Goal: Information Seeking & Learning: Find specific fact

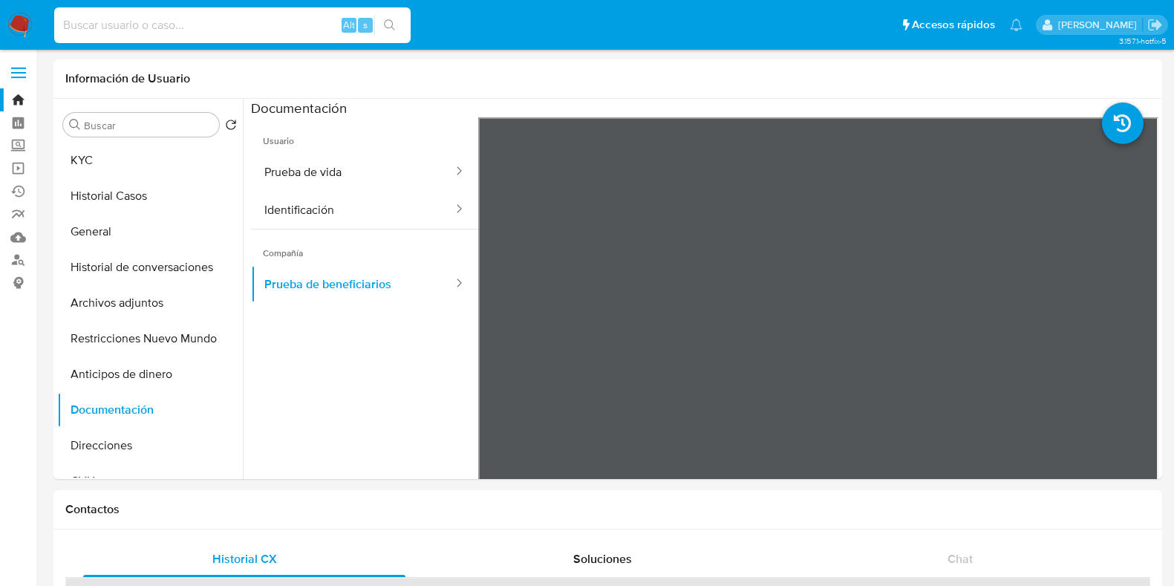
select select "10"
type input "2643330414"
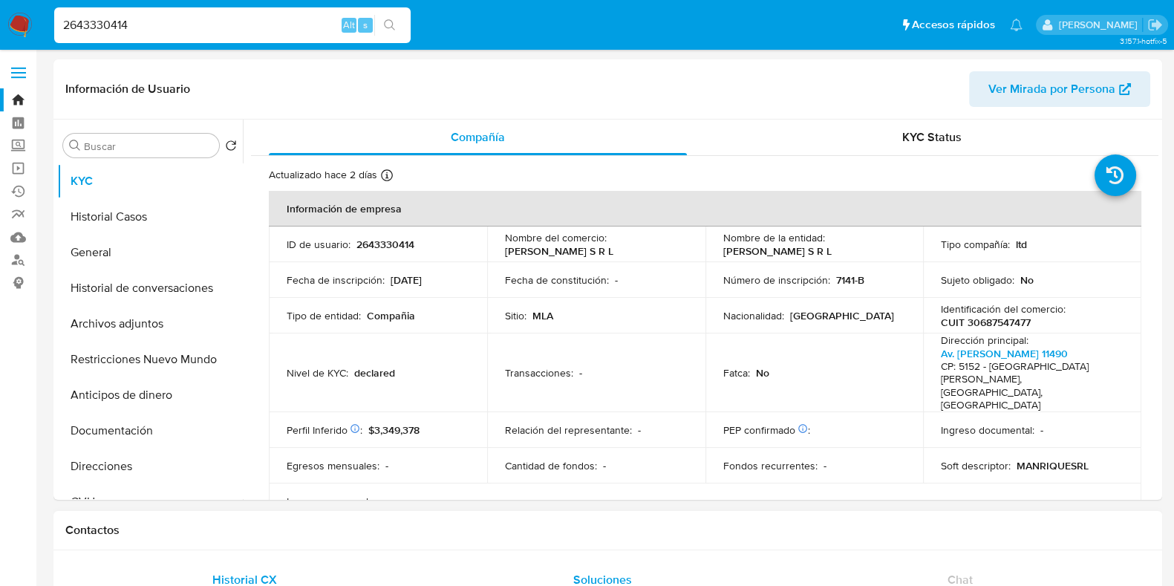
select select "10"
click at [996, 319] on p "CUIT 30687547477" at bounding box center [986, 322] width 90 height 13
copy p "30687547477"
click at [134, 432] on button "Documentación" at bounding box center [144, 431] width 174 height 36
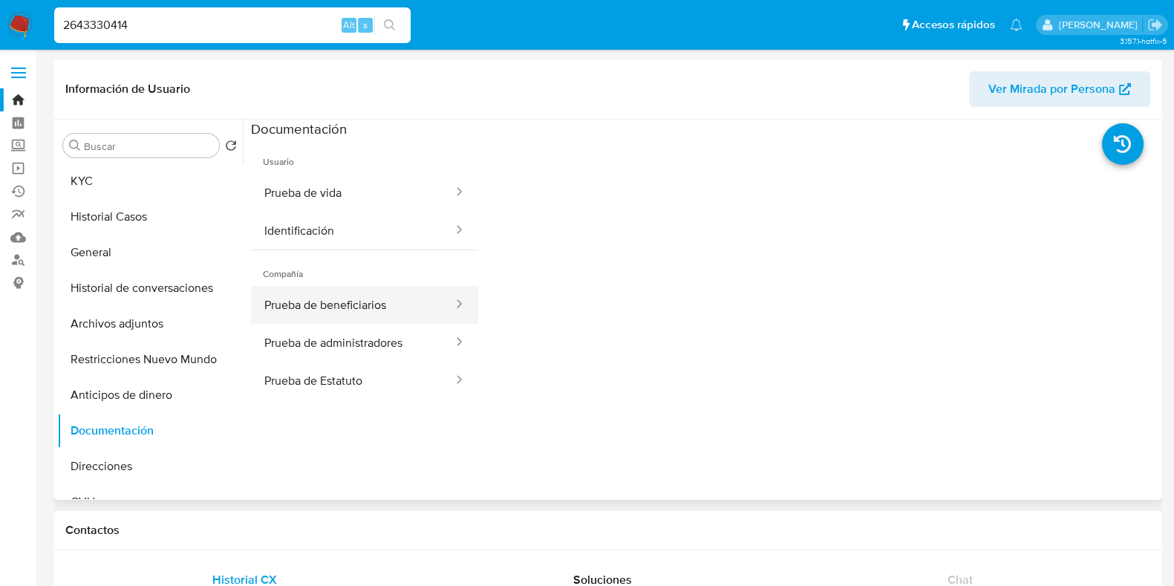
click at [375, 298] on button "Prueba de beneficiarios" at bounding box center [352, 305] width 203 height 38
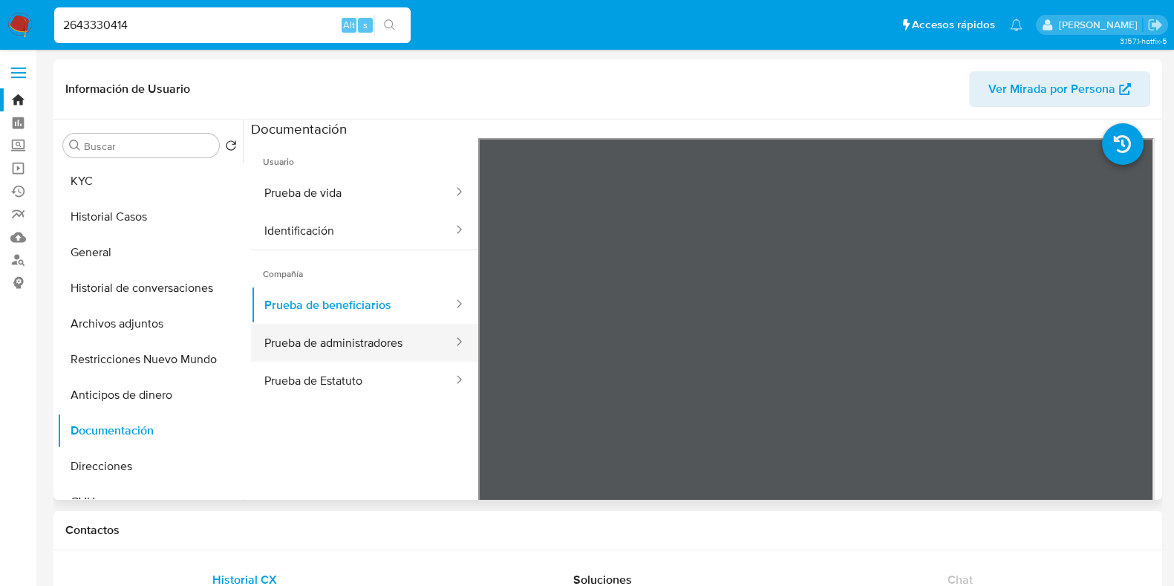
click at [362, 347] on button "Prueba de administradores" at bounding box center [352, 343] width 203 height 38
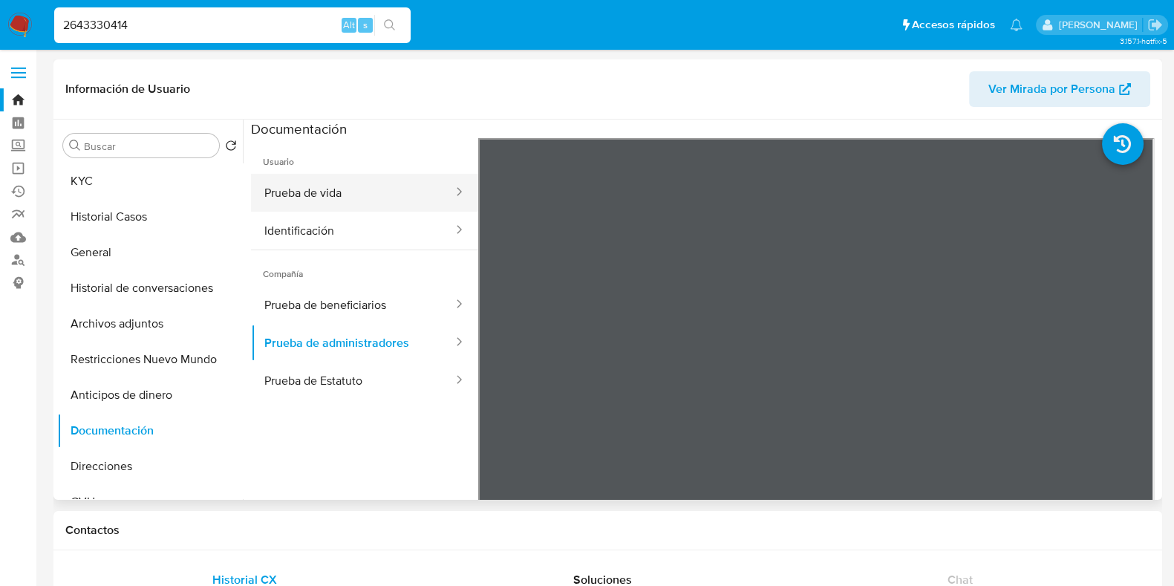
click at [337, 189] on button "Prueba de vida" at bounding box center [352, 193] width 203 height 38
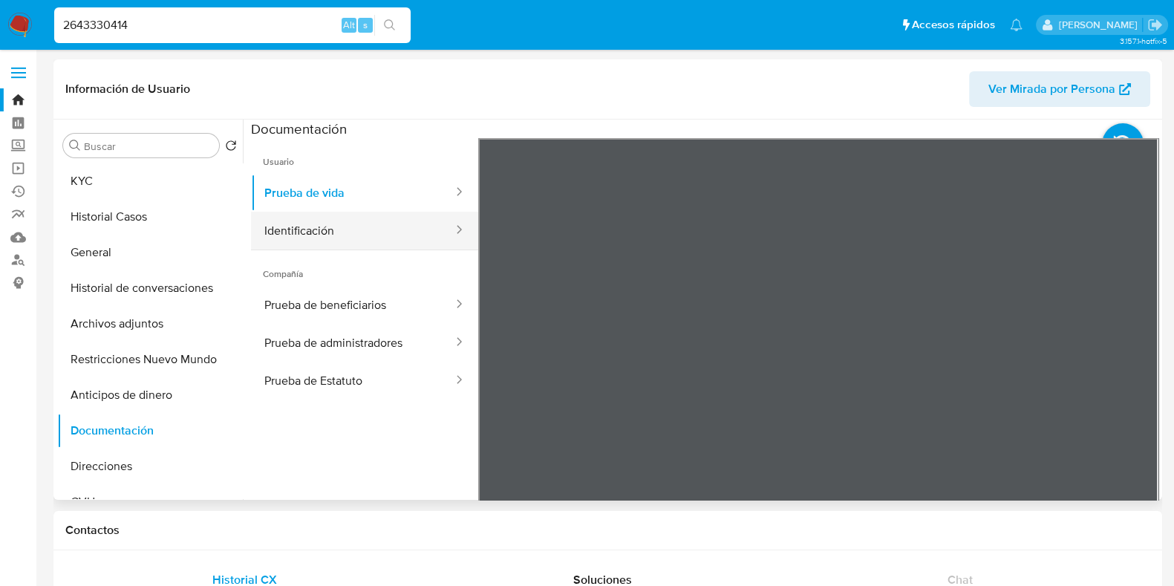
click at [301, 223] on button "Identificación" at bounding box center [352, 231] width 203 height 38
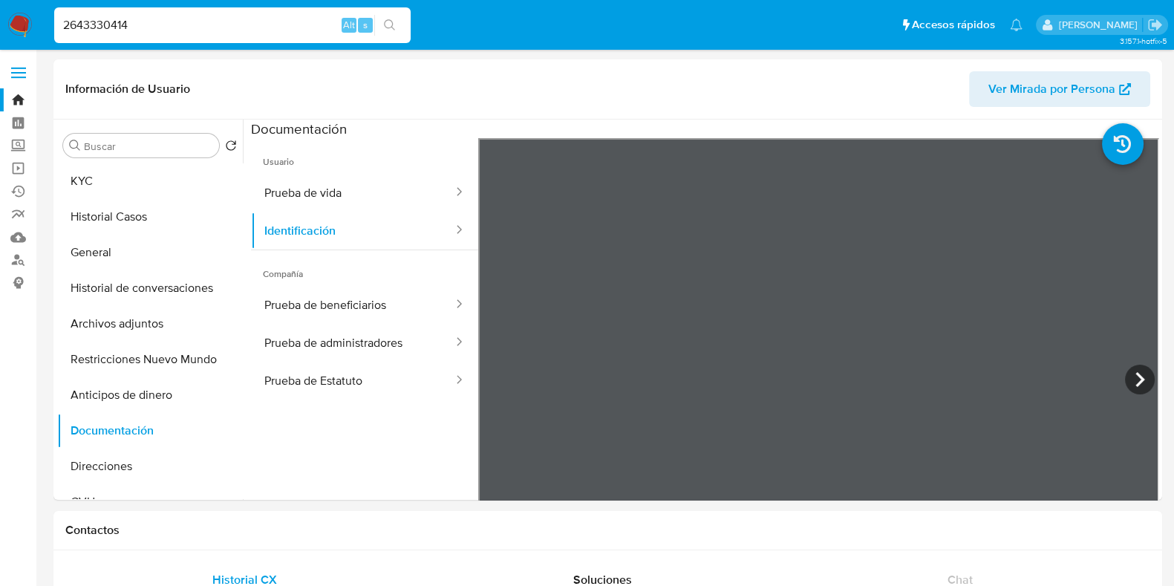
click at [130, 31] on input "2643330414" at bounding box center [232, 25] width 356 height 19
paste input "38964500"
type input "238964500"
click at [385, 24] on icon "search-icon" at bounding box center [390, 25] width 12 height 12
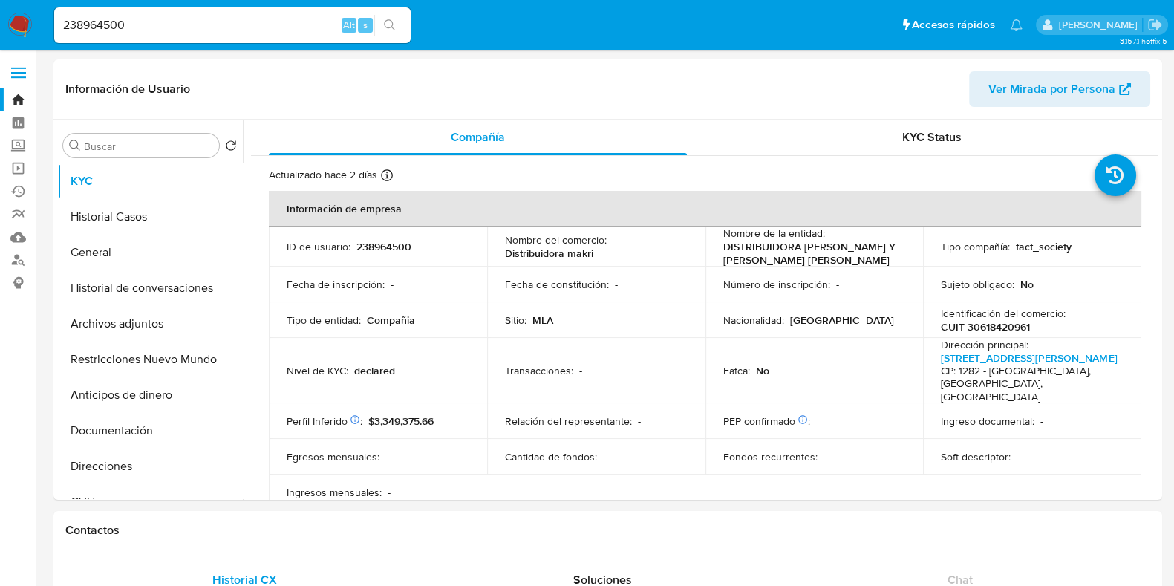
select select "10"
click at [120, 23] on input "238964500" at bounding box center [232, 25] width 356 height 19
click at [399, 20] on button "search-icon" at bounding box center [389, 25] width 30 height 21
click at [284, 17] on input "238964500" at bounding box center [232, 25] width 356 height 19
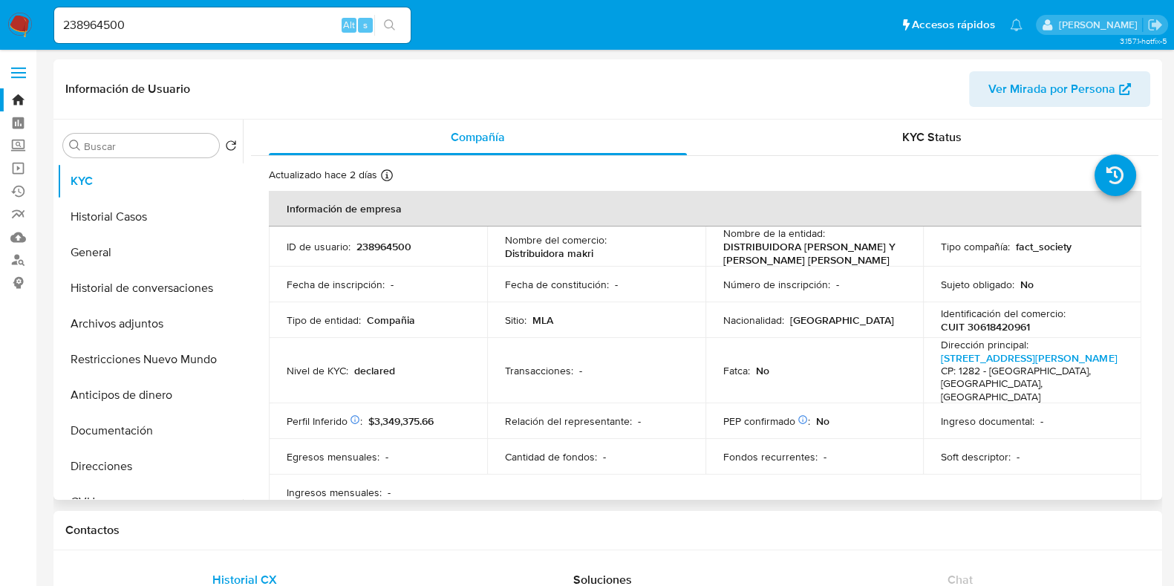
click at [1004, 333] on p "CUIT 30618420961" at bounding box center [985, 326] width 89 height 13
copy p "30618420961"
click at [127, 417] on button "Documentación" at bounding box center [144, 431] width 174 height 36
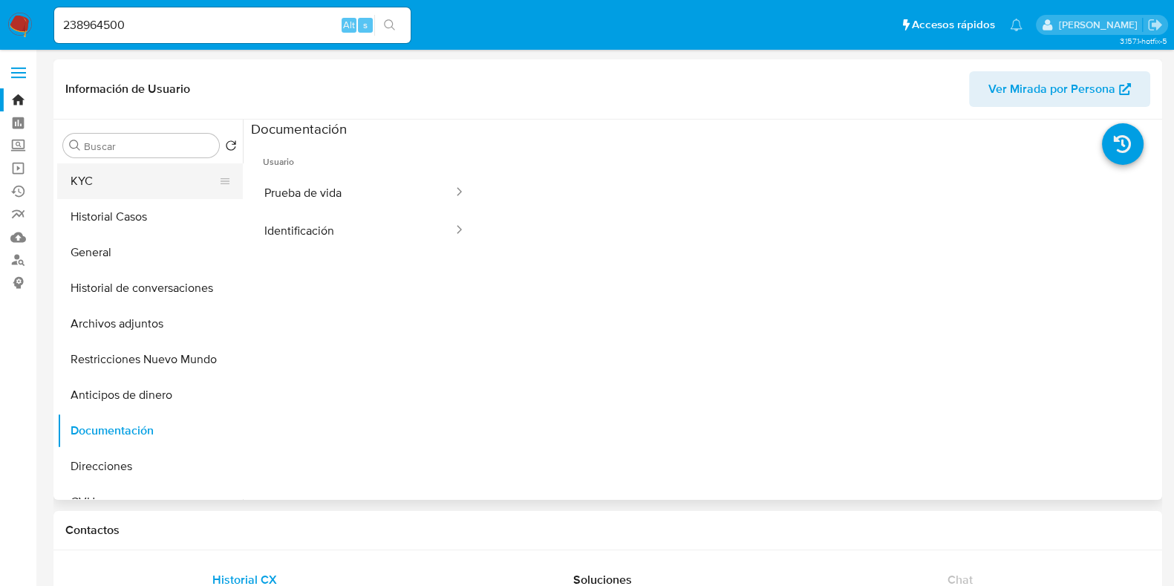
click at [139, 181] on button "KYC" at bounding box center [144, 181] width 174 height 36
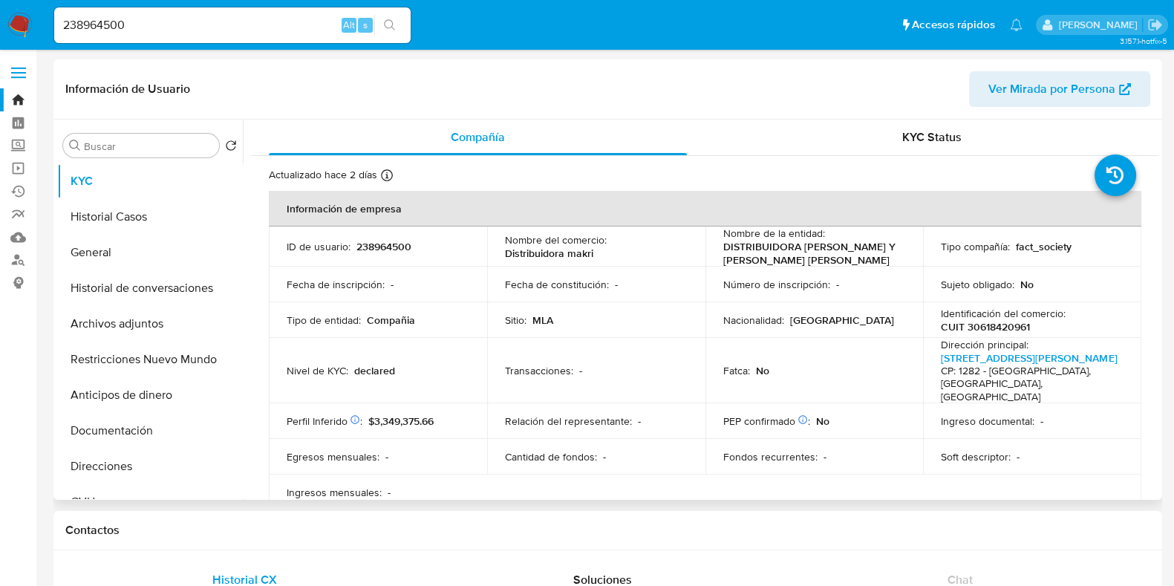
click at [401, 252] on p "238964500" at bounding box center [383, 246] width 55 height 13
copy p "238964500"
click at [152, 31] on input "238964500" at bounding box center [232, 25] width 356 height 19
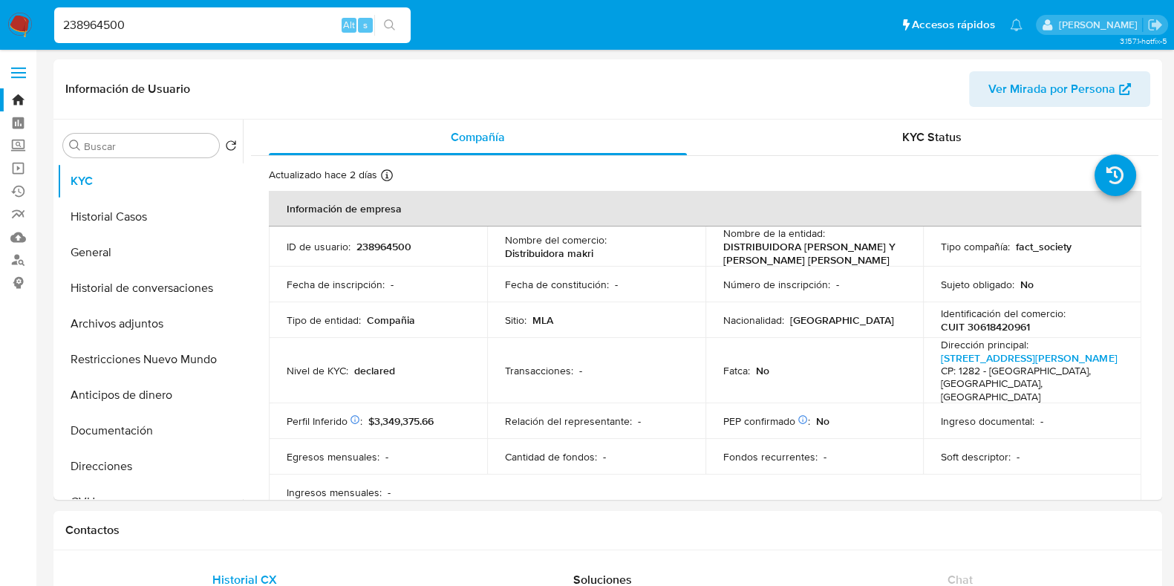
paste input "583951666"
type input "2583951666"
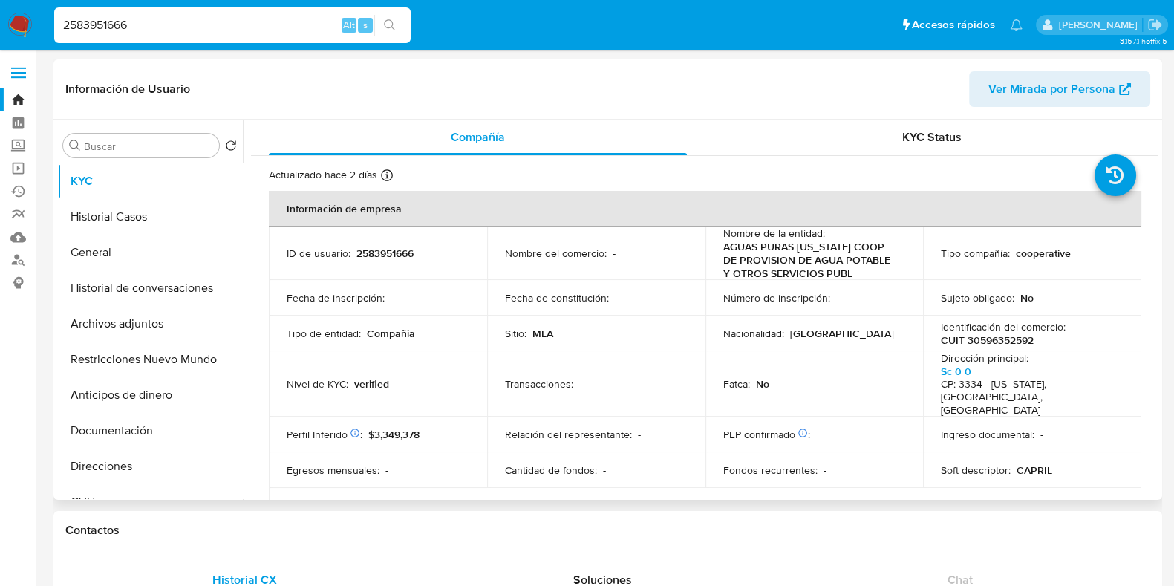
select select "10"
click at [998, 336] on p "CUIT 30596352592" at bounding box center [987, 339] width 93 height 13
copy p "30596352592"
click at [131, 428] on button "Documentación" at bounding box center [144, 431] width 174 height 36
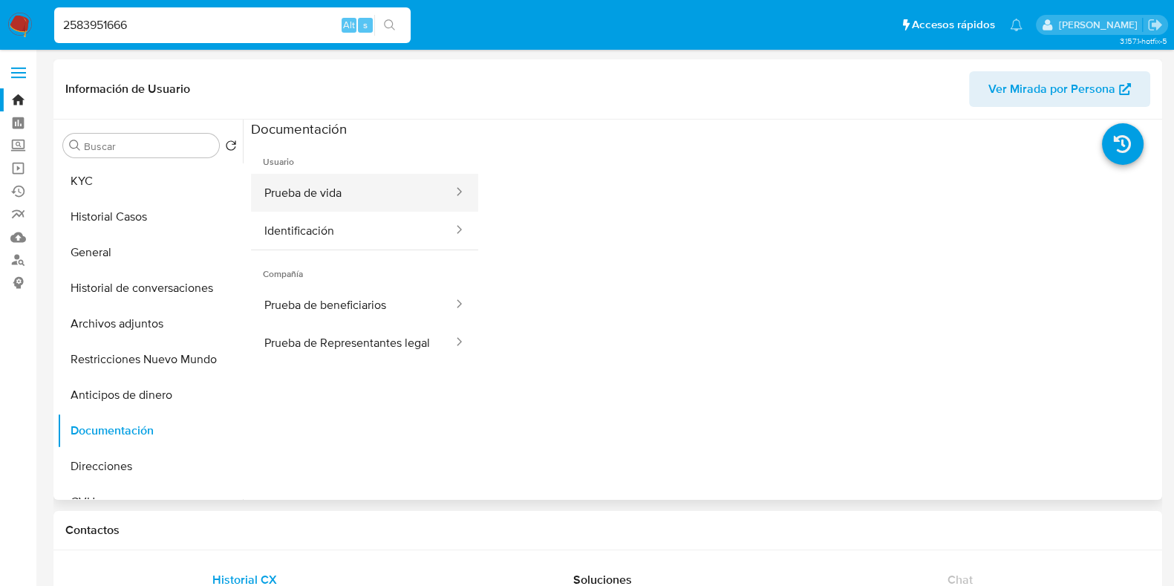
click at [354, 187] on button "Prueba de vida" at bounding box center [352, 193] width 203 height 38
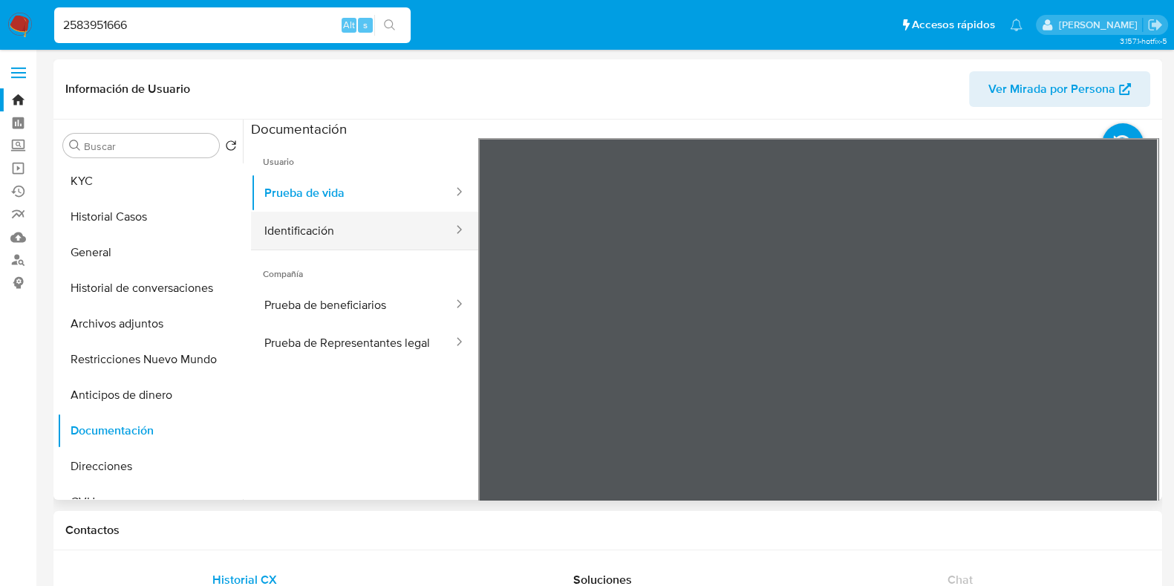
click at [346, 224] on button "Identificación" at bounding box center [352, 231] width 203 height 38
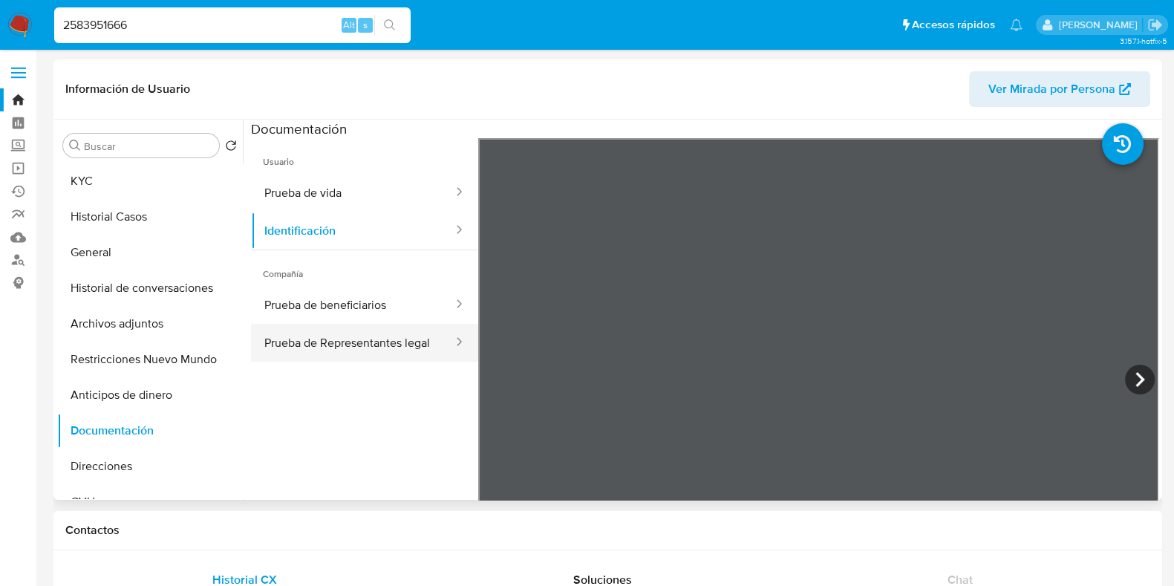
click at [366, 343] on button "Prueba de Representantes legal" at bounding box center [352, 343] width 203 height 38
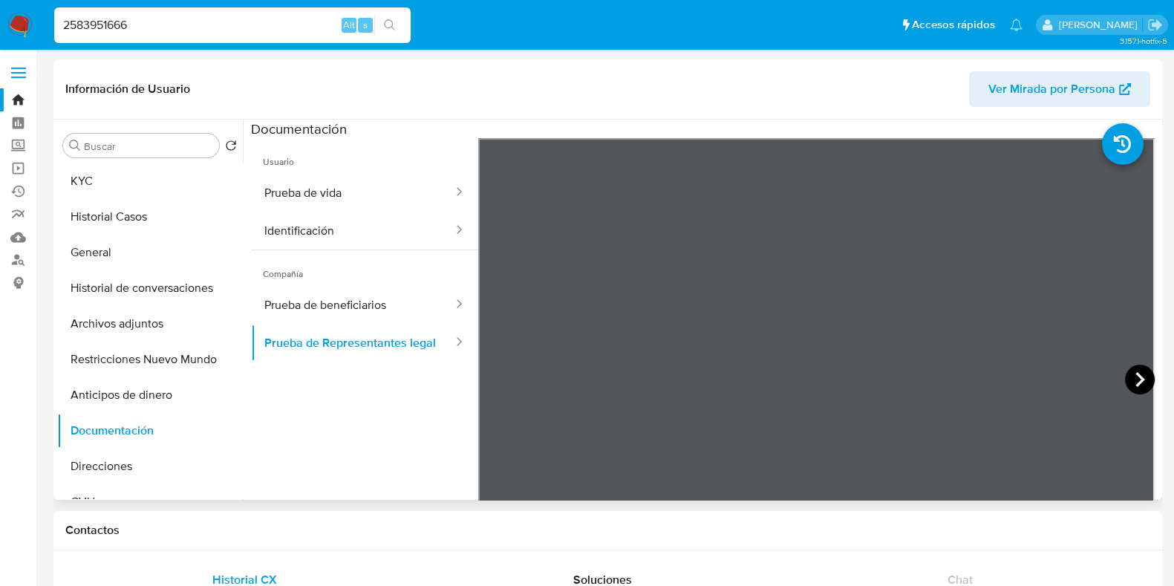
click at [1132, 379] on icon at bounding box center [1140, 380] width 30 height 30
